Goal: Task Accomplishment & Management: Complete application form

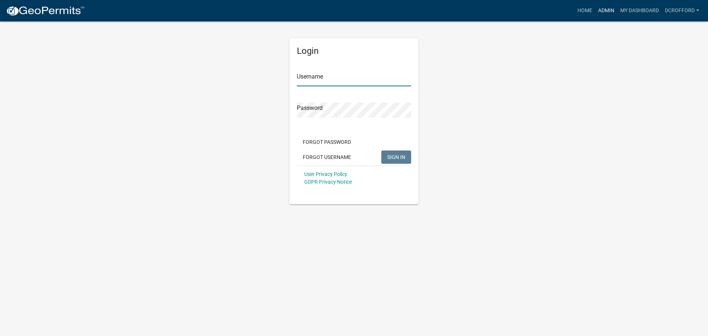
type input "dcrofford"
click at [598, 14] on link "Admin" at bounding box center [606, 11] width 22 height 14
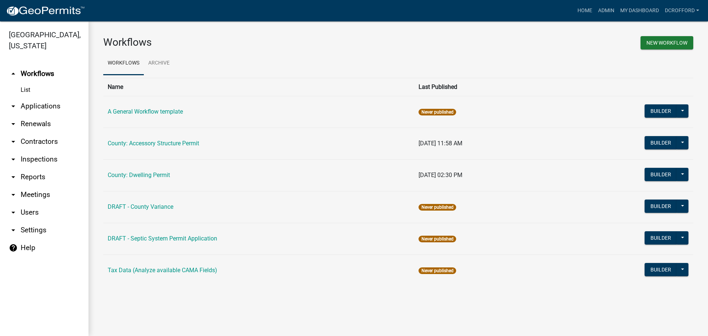
click at [29, 111] on link "arrow_drop_down Applications" at bounding box center [44, 106] width 88 height 18
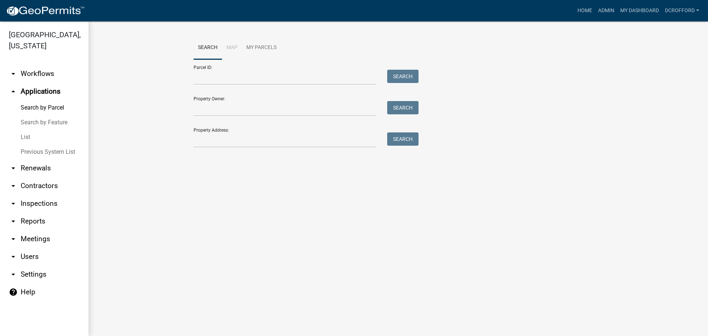
click at [18, 136] on link "List" at bounding box center [44, 137] width 88 height 15
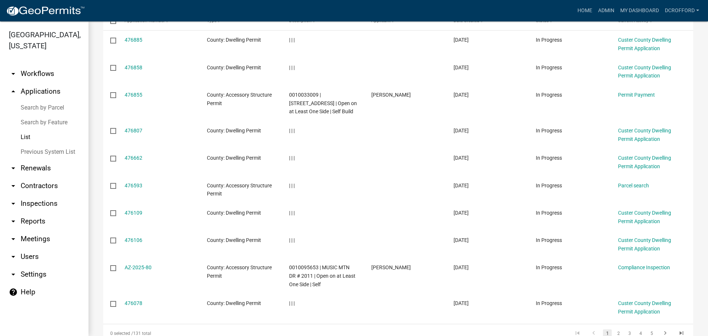
scroll to position [147, 0]
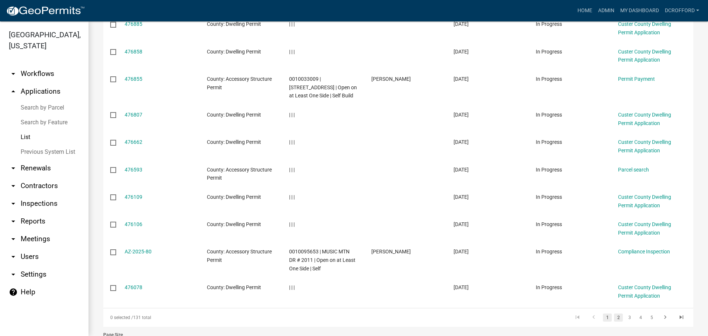
click at [615, 316] on link "2" at bounding box center [618, 317] width 9 height 8
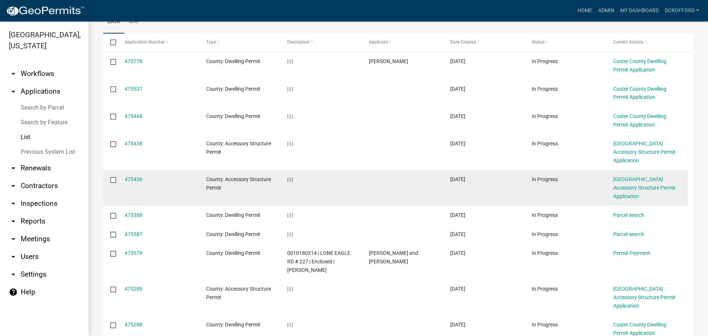
scroll to position [111, 0]
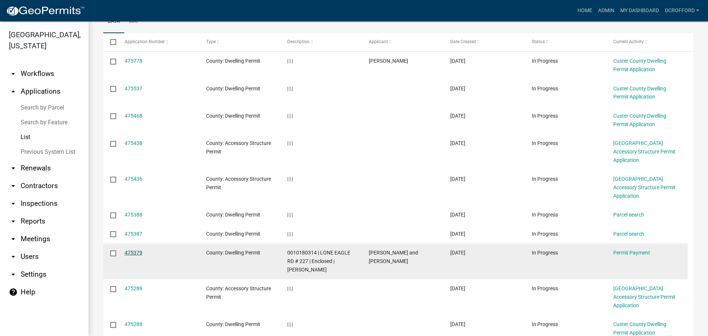
click at [131, 250] on link "475379" at bounding box center [134, 253] width 18 height 6
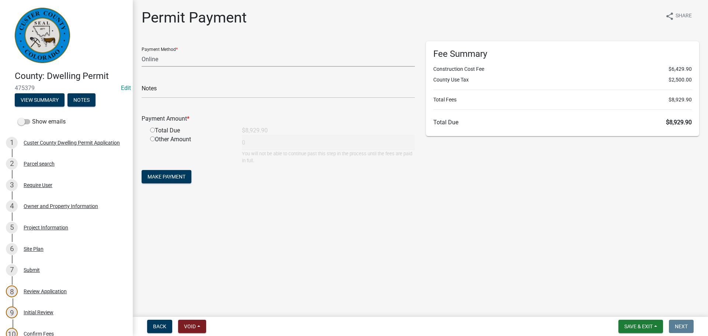
click at [317, 53] on select "Credit Card POS Check Cash Online" at bounding box center [278, 59] width 273 height 15
select select "1: 0"
click at [142, 52] on select "Credit Card POS Check Cash Online" at bounding box center [278, 59] width 273 height 15
click at [175, 88] on input "text" at bounding box center [278, 90] width 273 height 15
type input "1967"
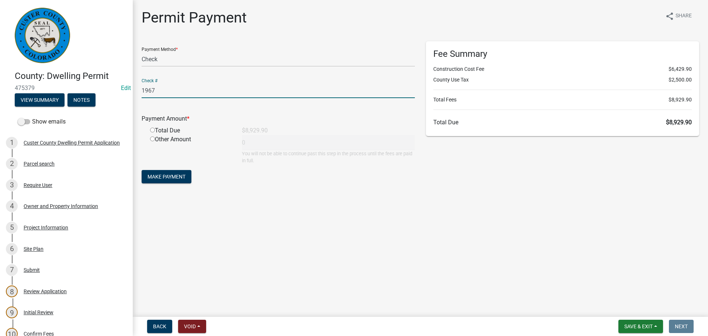
click at [152, 130] on input "radio" at bounding box center [152, 130] width 5 height 5
radio input "true"
type input "8929.9"
click at [163, 178] on span "Make Payment" at bounding box center [166, 177] width 38 height 6
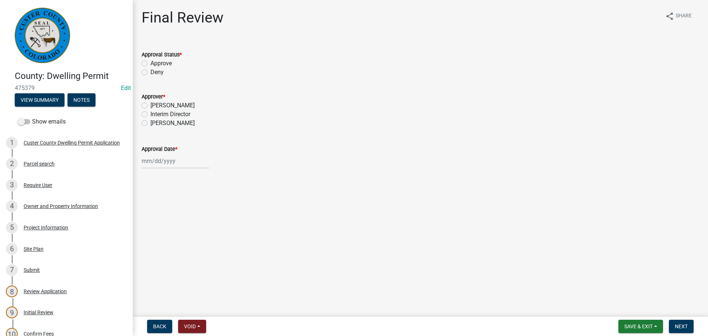
click at [150, 63] on label "Approve" at bounding box center [160, 63] width 21 height 9
click at [150, 63] on input "Approve" at bounding box center [152, 61] width 5 height 5
radio input "true"
click at [150, 123] on label "[PERSON_NAME]" at bounding box center [172, 123] width 44 height 9
click at [150, 123] on input "[PERSON_NAME]" at bounding box center [152, 121] width 5 height 5
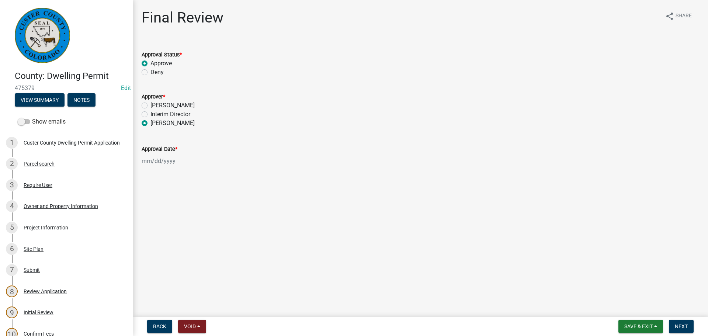
radio input "true"
click at [165, 158] on div at bounding box center [175, 160] width 67 height 15
select select "9"
select select "2025"
click at [187, 209] on div "11" at bounding box center [184, 212] width 12 height 12
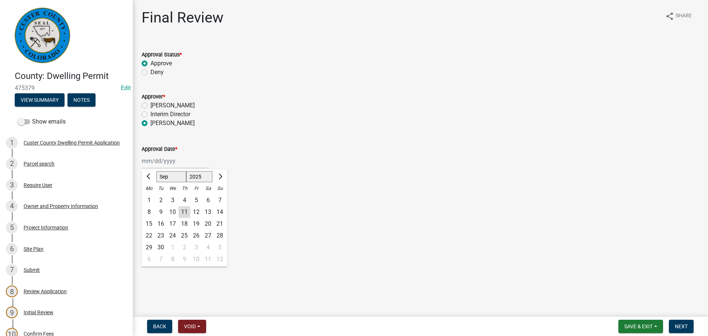
type input "[DATE]"
click at [682, 330] on button "Next" at bounding box center [681, 326] width 25 height 13
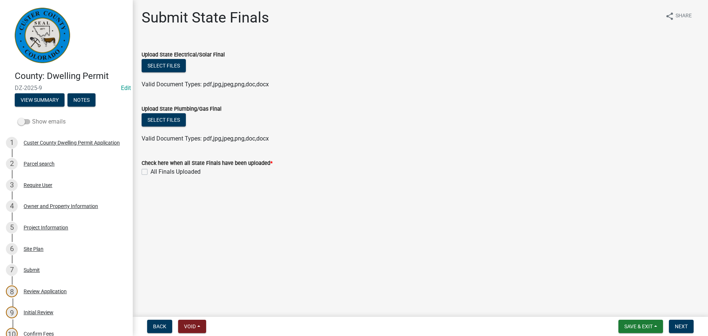
click at [26, 123] on span at bounding box center [24, 121] width 13 height 5
click at [32, 117] on input "Show emails" at bounding box center [32, 117] width 0 height 0
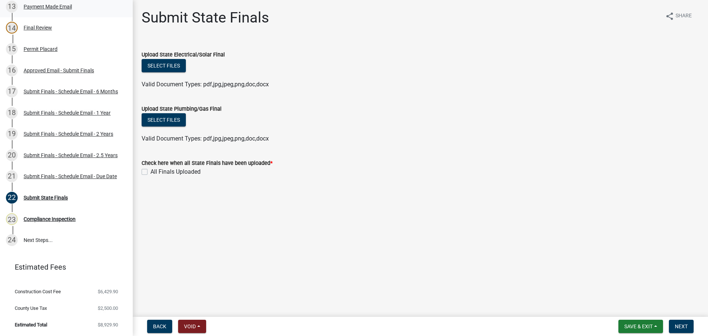
scroll to position [243, 0]
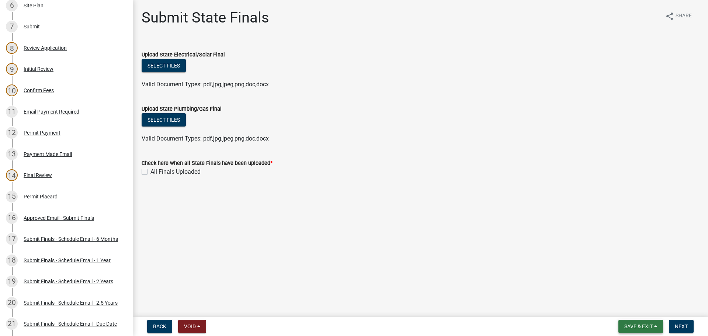
click at [642, 326] on span "Save & Exit" at bounding box center [638, 326] width 28 height 6
click at [635, 305] on button "Save & Exit" at bounding box center [633, 307] width 59 height 18
